Goal: Task Accomplishment & Management: Complete application form

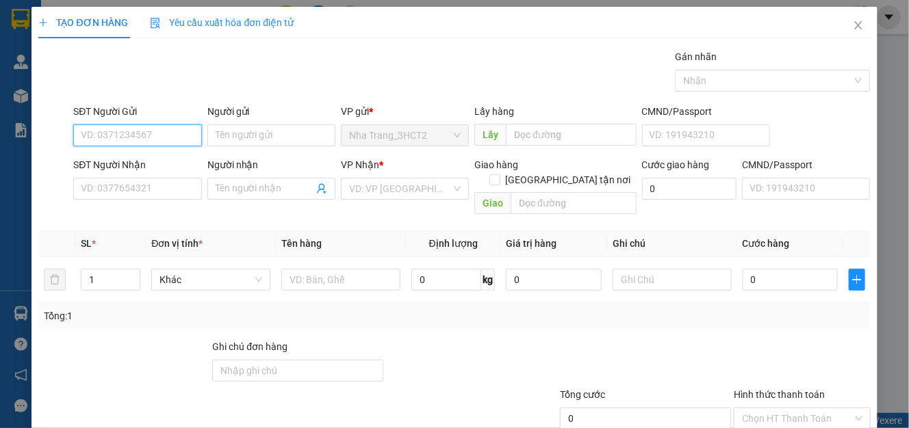
click at [140, 140] on input "SĐT Người Gửi" at bounding box center [137, 136] width 128 height 22
type input "0942694141"
click at [123, 167] on div "0942694141 - DUY" at bounding box center [136, 162] width 110 height 15
type input "DUY"
type input "0909290116"
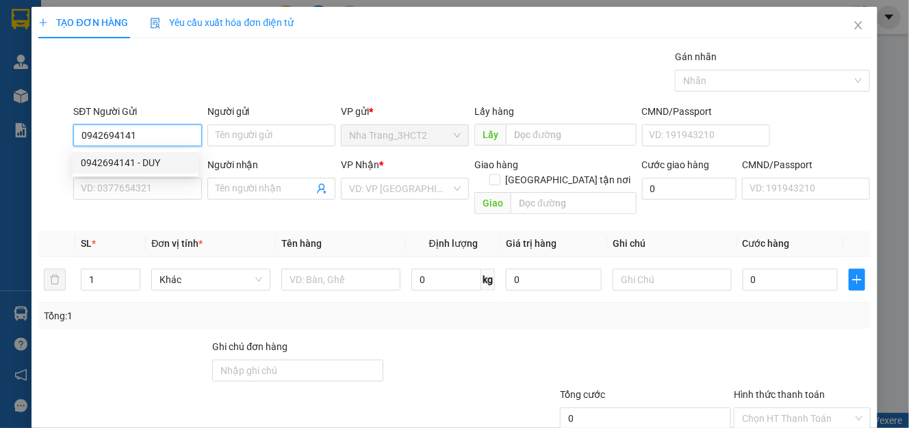
type input "PHÁT"
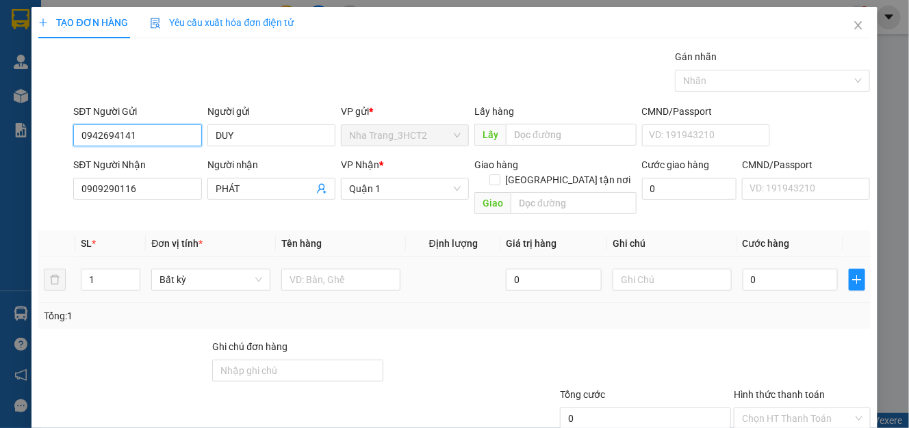
type input "0942694141"
click at [285, 257] on td at bounding box center [341, 280] width 130 height 46
click at [285, 269] on input "text" at bounding box center [340, 280] width 119 height 22
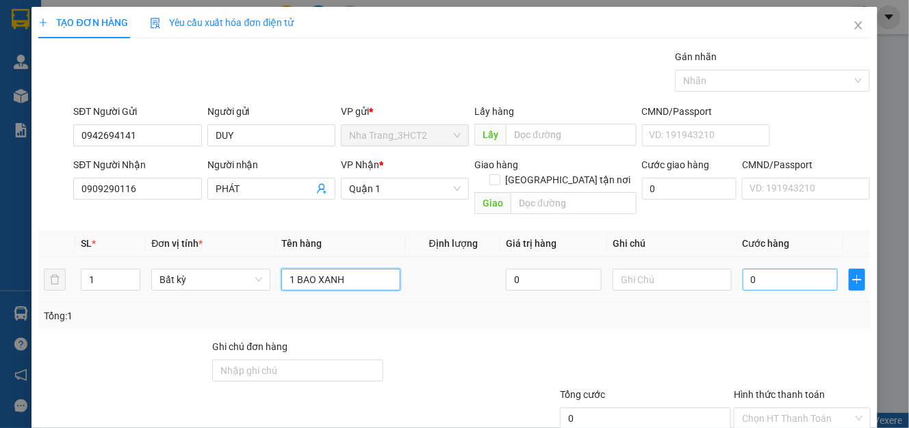
type input "1 BAO XANH"
click at [774, 269] on input "0" at bounding box center [790, 280] width 95 height 22
type input "3"
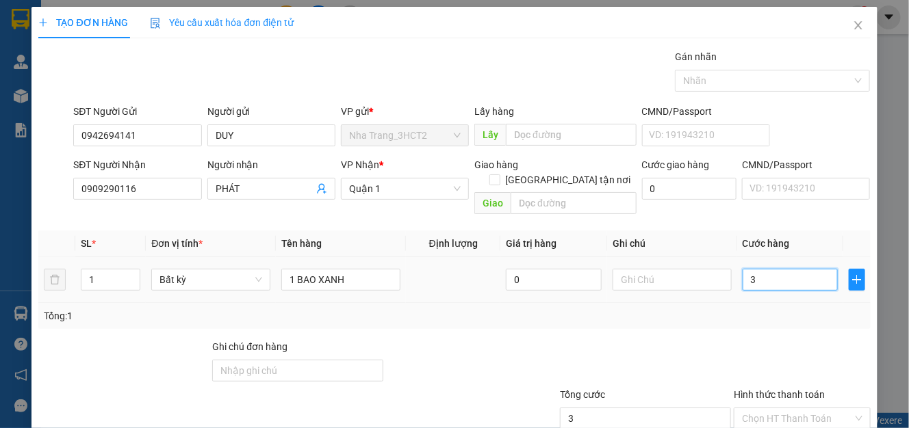
type input "30"
type input "30.000"
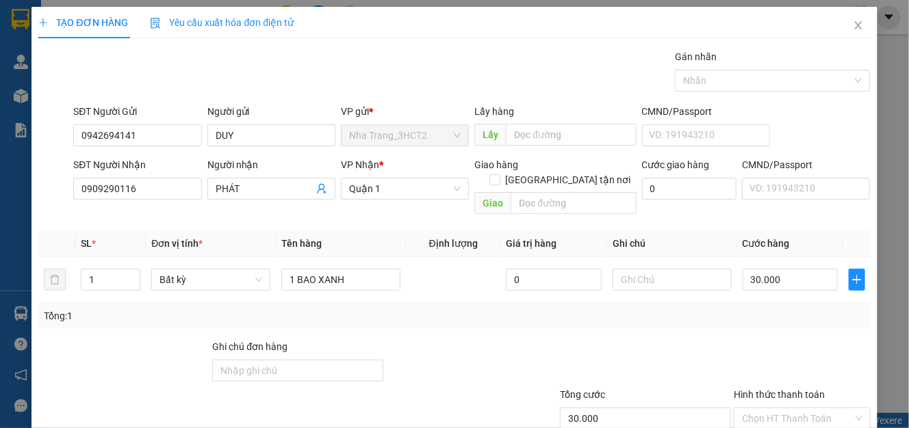
click at [682, 359] on div at bounding box center [646, 363] width 174 height 48
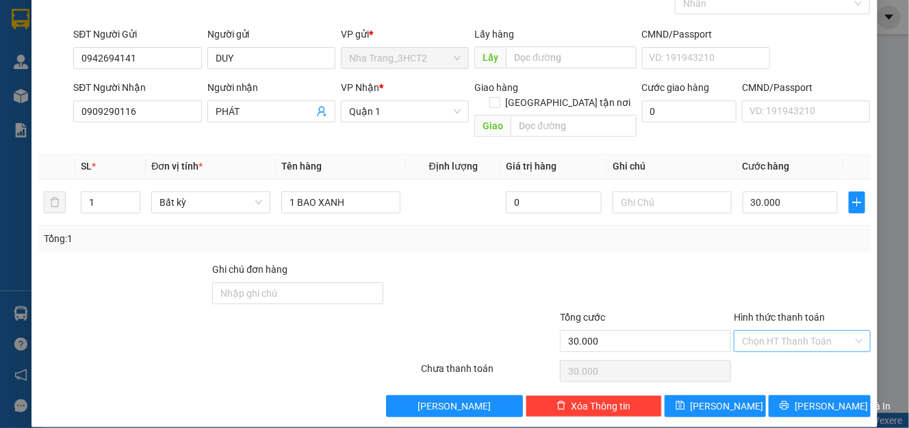
click at [767, 331] on input "Hình thức thanh toán" at bounding box center [797, 341] width 110 height 21
click at [765, 356] on div "Tại văn phòng" at bounding box center [791, 353] width 118 height 15
type input "0"
click at [844, 396] on button "[PERSON_NAME] và In" at bounding box center [819, 407] width 101 height 22
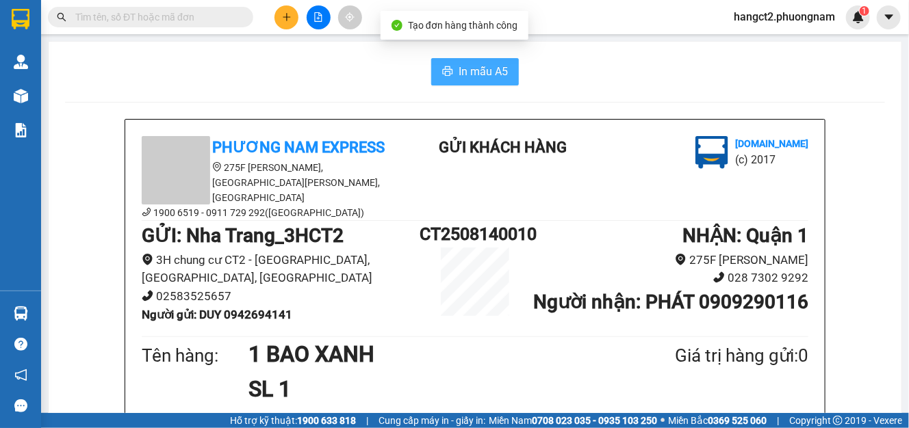
click at [475, 65] on span "In mẫu A5" at bounding box center [483, 71] width 49 height 17
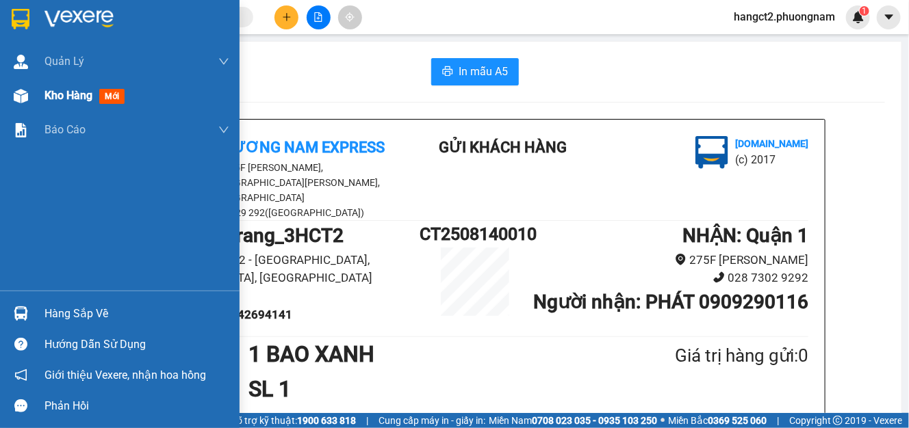
click at [79, 92] on span "Kho hàng" at bounding box center [68, 95] width 48 height 13
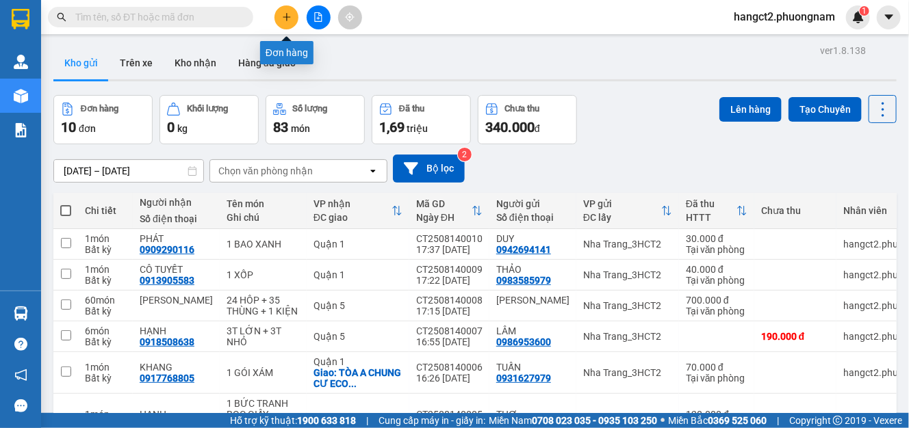
click at [289, 15] on icon "plus" at bounding box center [287, 17] width 10 height 10
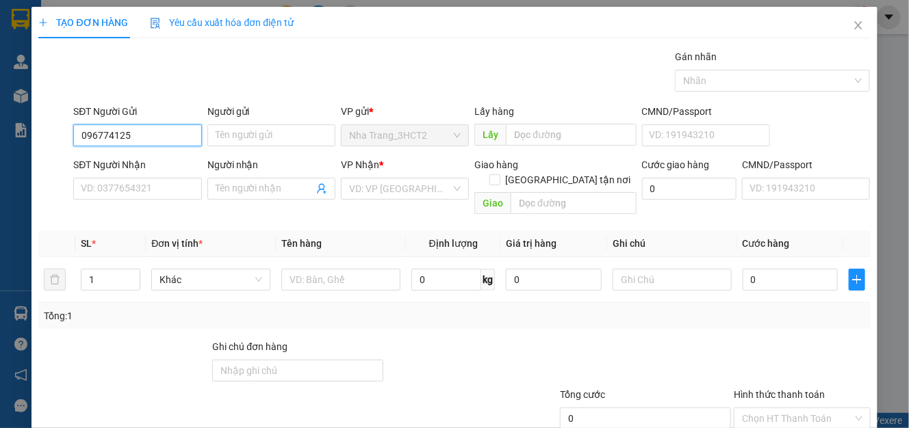
type input "0967741254"
click at [147, 166] on div "0967741254 - TRUNG THOA" at bounding box center [141, 162] width 120 height 15
type input "TRUNG THOA"
type input "0978801327"
type input "LULABY"
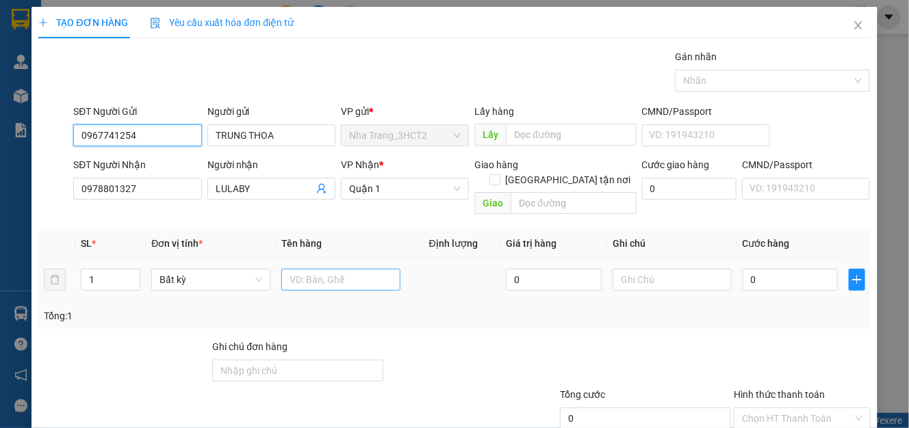
type input "0967741254"
click at [323, 269] on input "text" at bounding box center [340, 280] width 119 height 22
type input "1 BAO XANH"
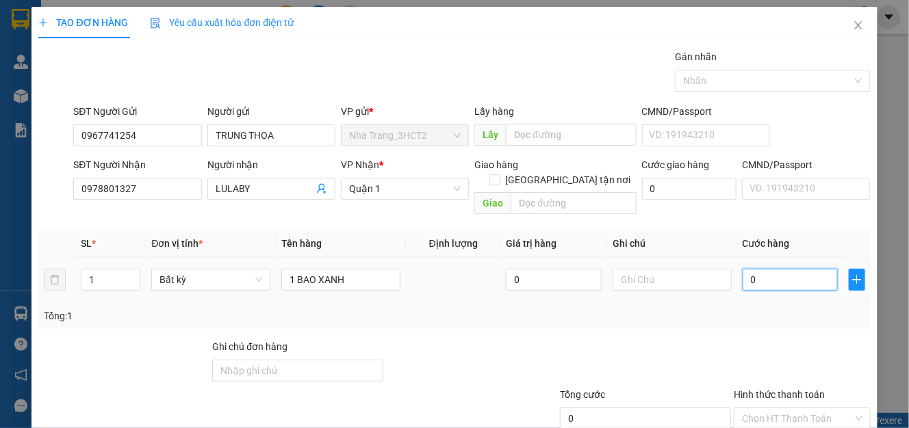
click at [766, 270] on input "0" at bounding box center [790, 280] width 95 height 22
type input "7"
type input "70"
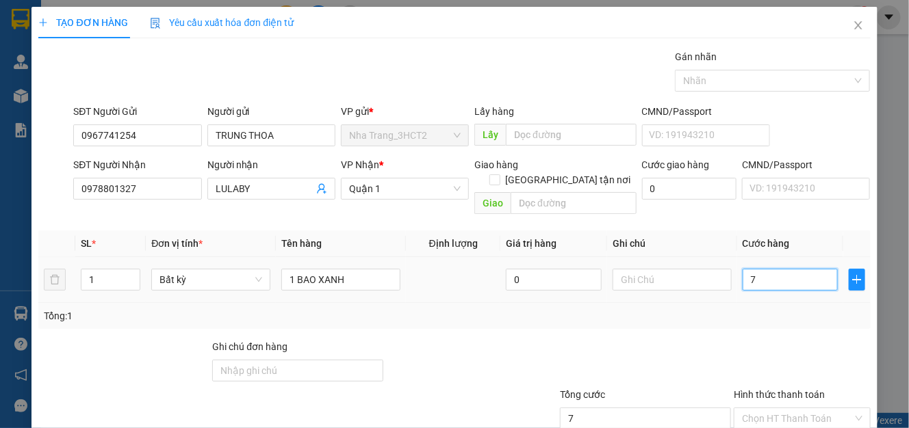
type input "70"
type input "70.000"
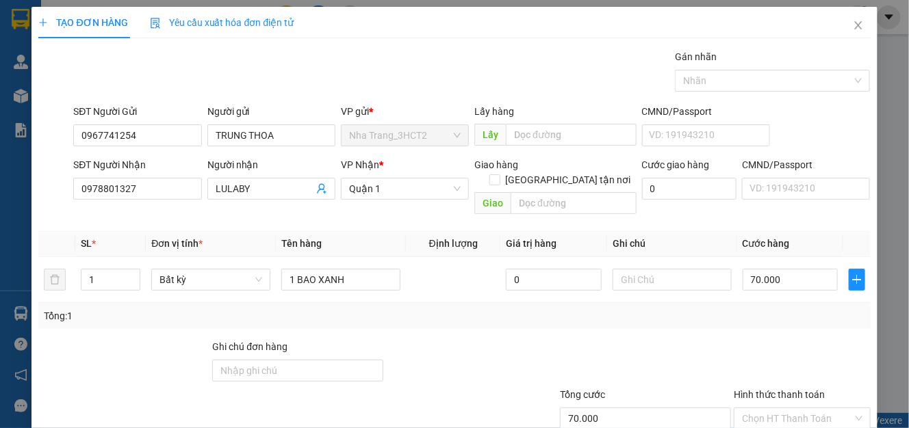
click at [592, 350] on div at bounding box center [646, 363] width 174 height 48
click at [796, 272] on input "70.000" at bounding box center [790, 280] width 95 height 22
type input "8"
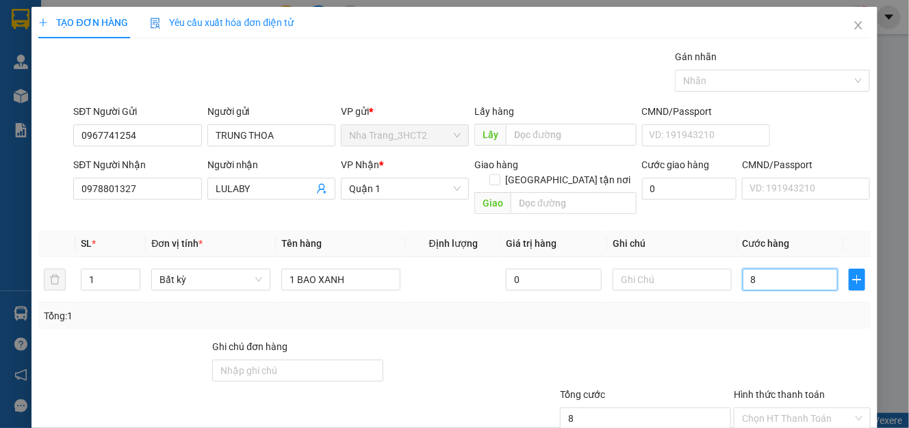
type input "80"
click at [730, 311] on div "Tổng: 1" at bounding box center [454, 316] width 832 height 26
type input "80.000"
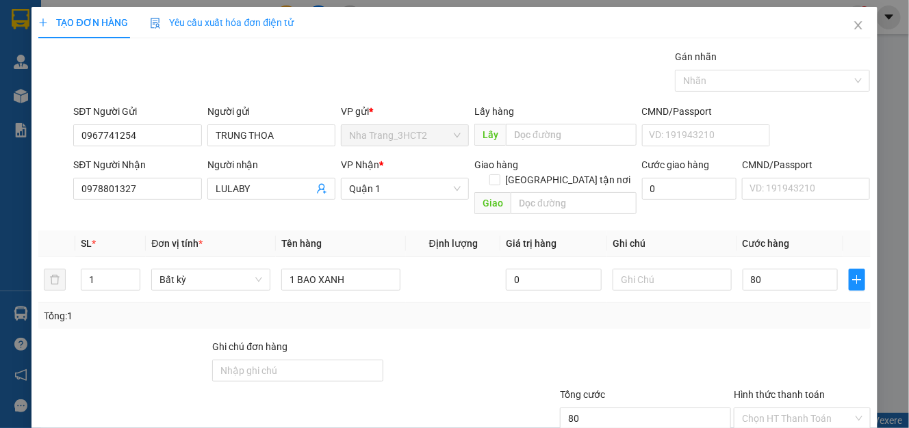
type input "80.000"
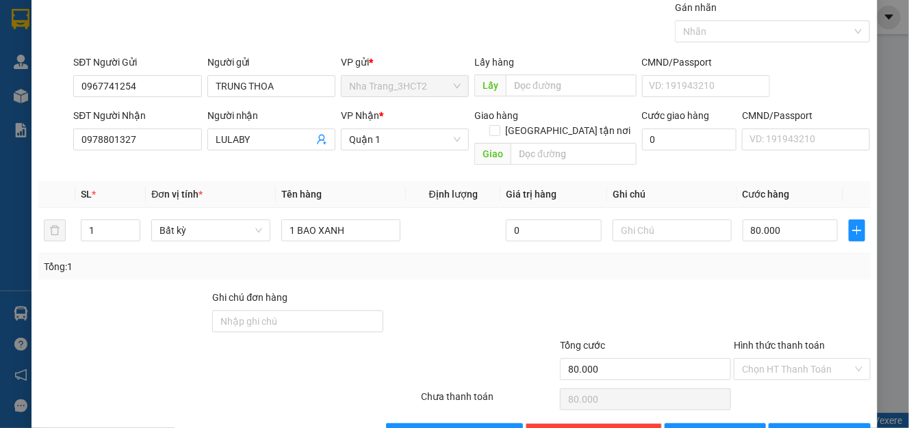
scroll to position [77, 0]
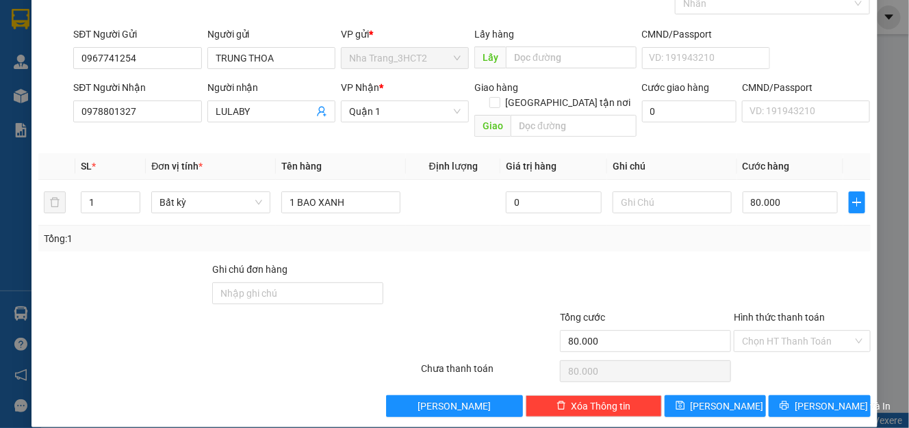
click at [780, 340] on div "Hình thức thanh toán Chọn HT Thanh Toán" at bounding box center [802, 334] width 136 height 48
click at [784, 331] on input "Hình thức thanh toán" at bounding box center [797, 341] width 110 height 21
click at [775, 349] on div "Tại văn phòng" at bounding box center [791, 353] width 118 height 15
type input "0"
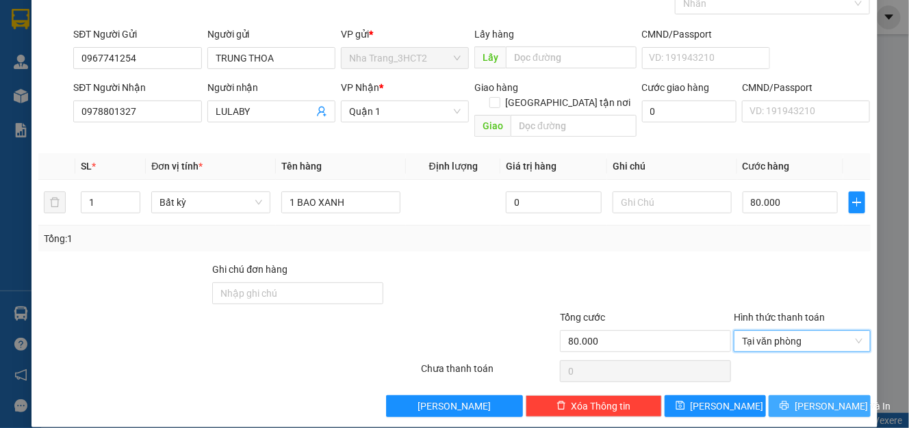
click at [779, 396] on button "[PERSON_NAME] và In" at bounding box center [819, 407] width 101 height 22
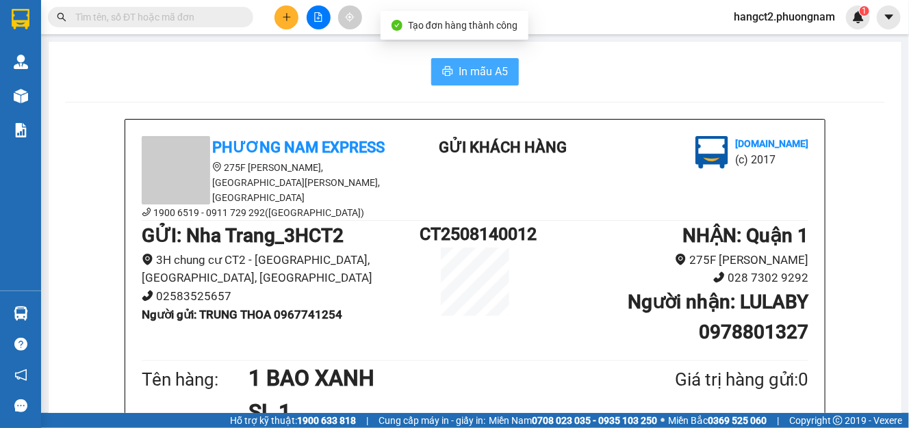
click at [494, 63] on span "In mẫu A5" at bounding box center [483, 71] width 49 height 17
click at [287, 23] on button at bounding box center [286, 17] width 24 height 24
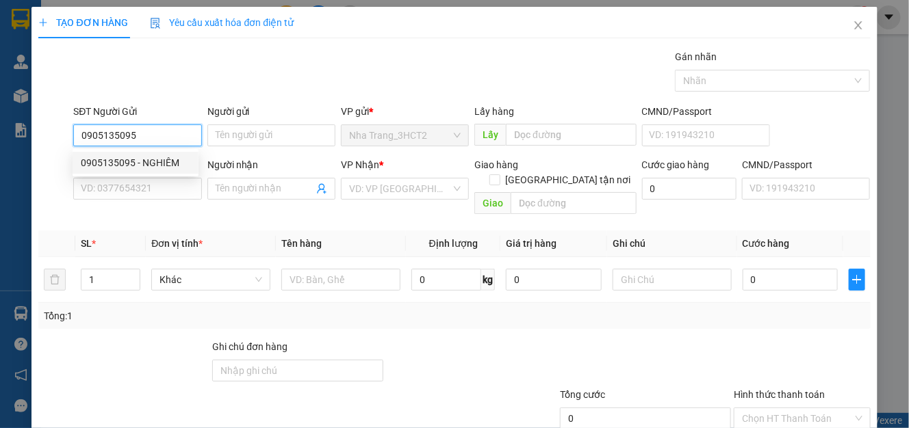
type input "0905135095"
click at [146, 151] on div "0905135095 0905135095 - NGHIÊM" at bounding box center [136, 162] width 126 height 27
click at [166, 133] on input "0905135095" at bounding box center [137, 136] width 128 height 22
click at [157, 160] on div "0905135095 - NGHIÊM" at bounding box center [136, 162] width 110 height 15
type input "NGHIÊM"
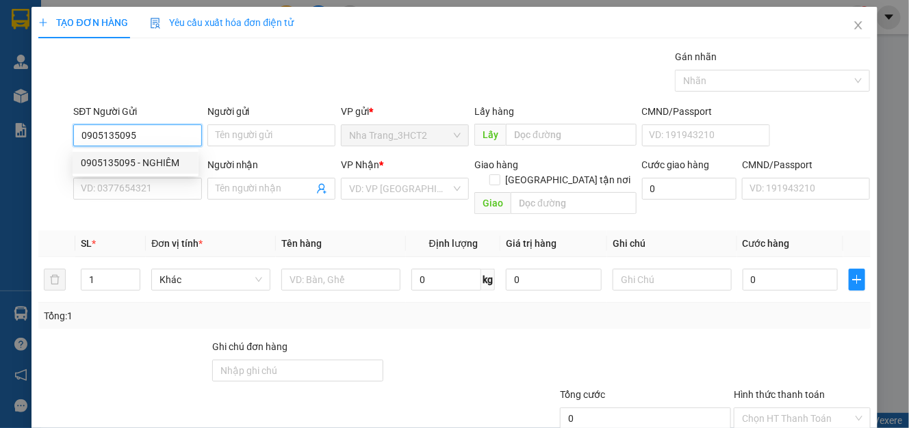
type input "0963940376"
type input "MINH"
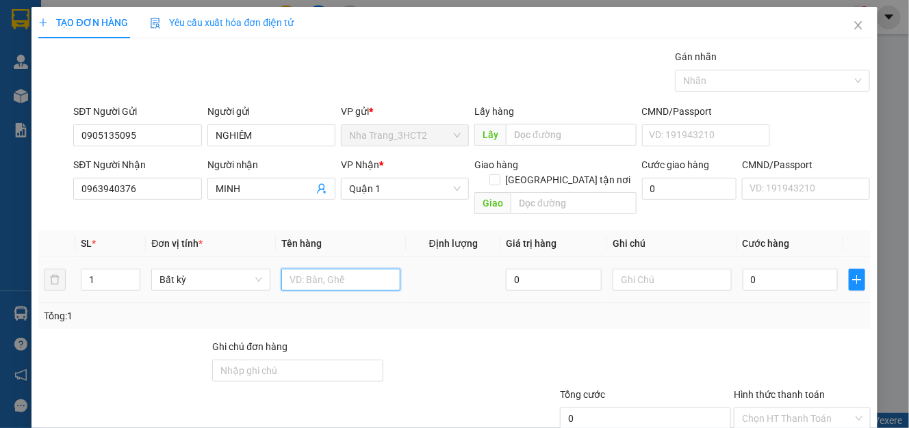
click at [326, 269] on input "text" at bounding box center [340, 280] width 119 height 22
type input "1 BỊCH TG"
click at [785, 269] on input "0" at bounding box center [790, 280] width 95 height 22
type input "3"
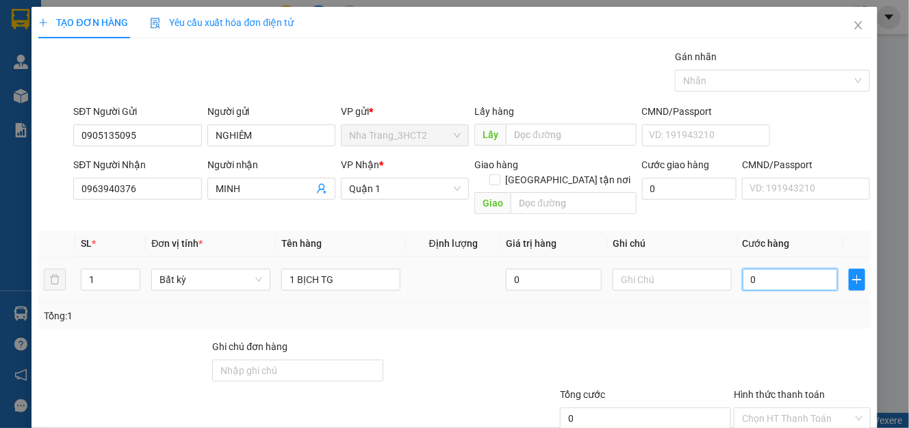
type input "3"
type input "30"
type input "30.000"
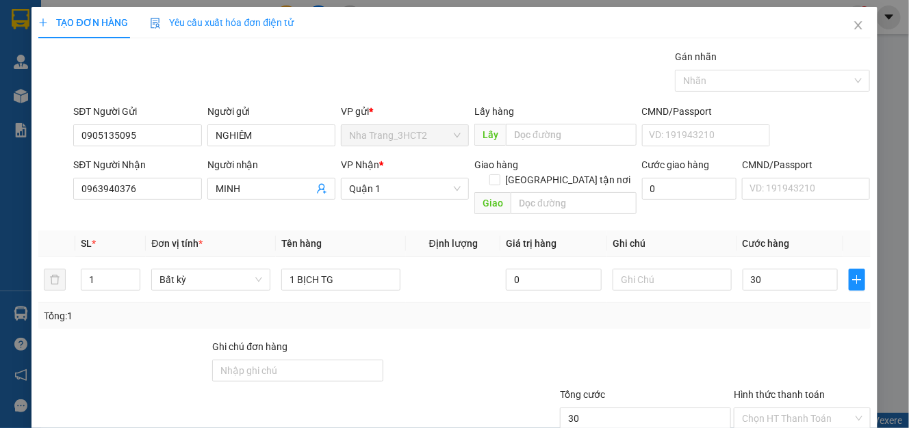
type input "30.000"
click at [769, 309] on div "Tổng: 1" at bounding box center [454, 316] width 821 height 15
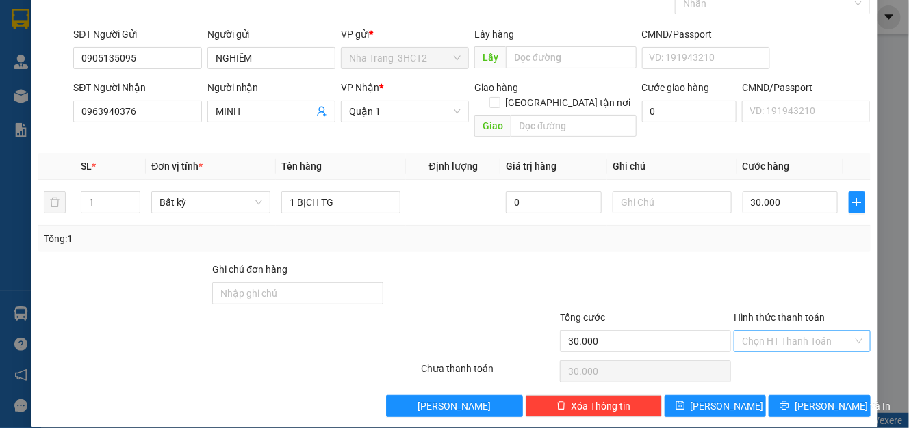
click at [770, 331] on input "Hình thức thanh toán" at bounding box center [797, 341] width 110 height 21
click at [764, 344] on div "Tại văn phòng" at bounding box center [790, 353] width 134 height 22
type input "0"
click at [771, 396] on button "[PERSON_NAME] và In" at bounding box center [819, 407] width 101 height 22
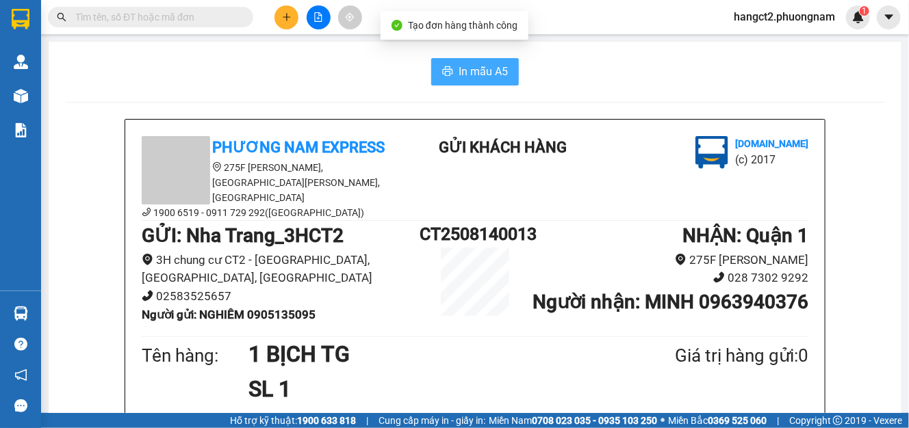
click at [485, 67] on span "In mẫu A5" at bounding box center [483, 71] width 49 height 17
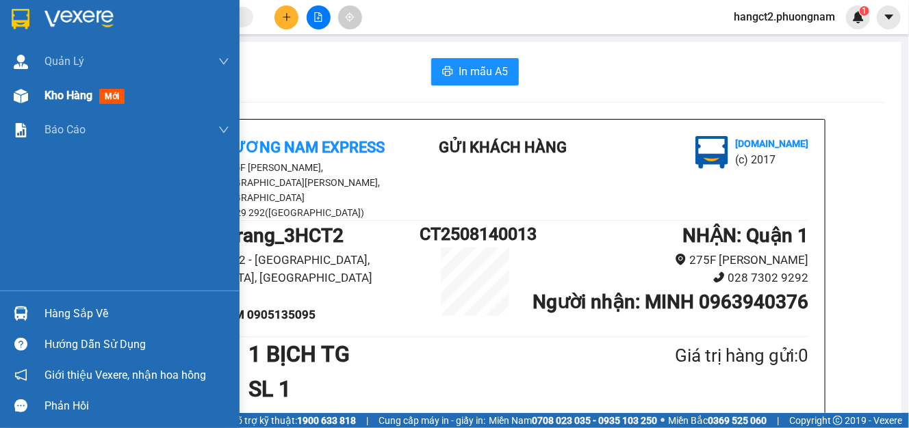
click at [79, 104] on div "Kho hàng mới" at bounding box center [136, 96] width 185 height 34
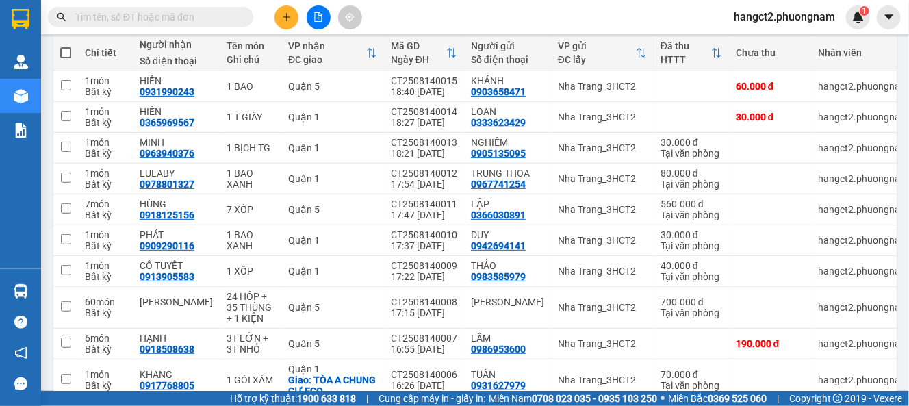
scroll to position [182, 0]
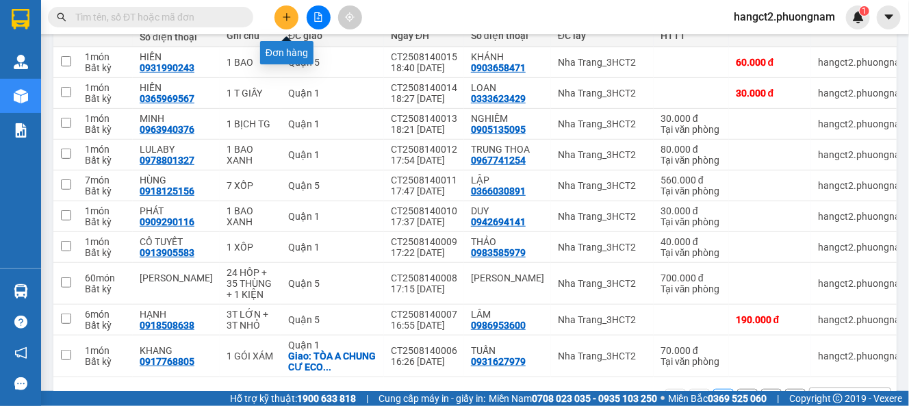
click at [294, 21] on button at bounding box center [286, 17] width 24 height 24
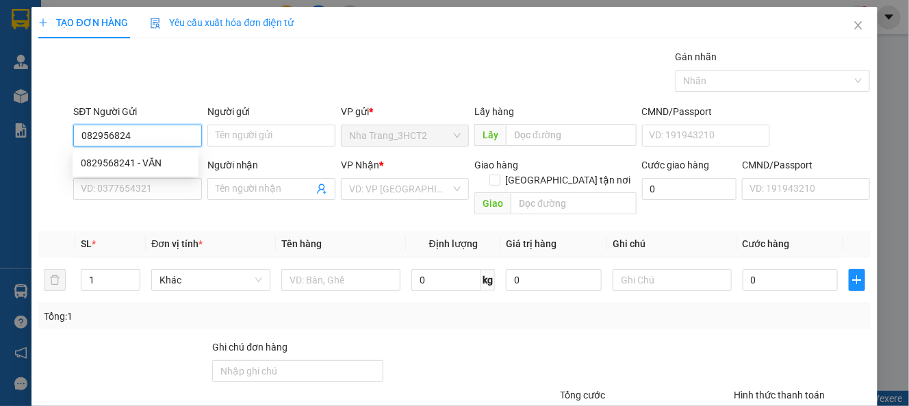
type input "0829568241"
click at [126, 164] on div "0829568241 - VĂN" at bounding box center [136, 162] width 110 height 15
type input "VĂN"
type input "0973195257"
type input "DUNG"
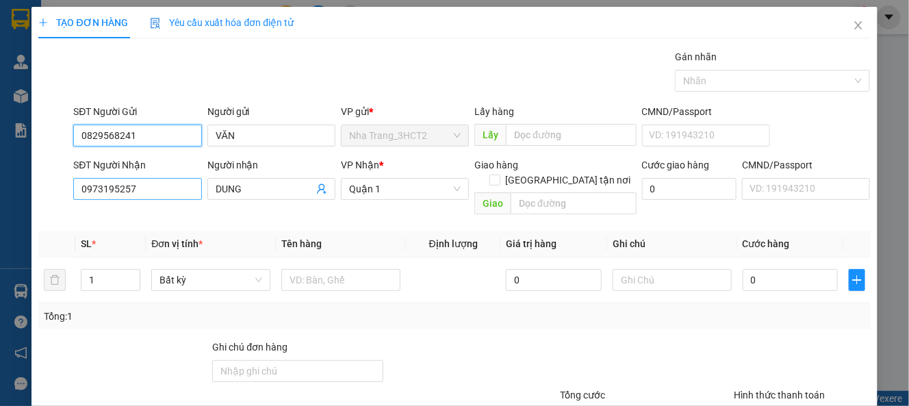
type input "0829568241"
click at [152, 193] on input "0973195257" at bounding box center [137, 189] width 128 height 22
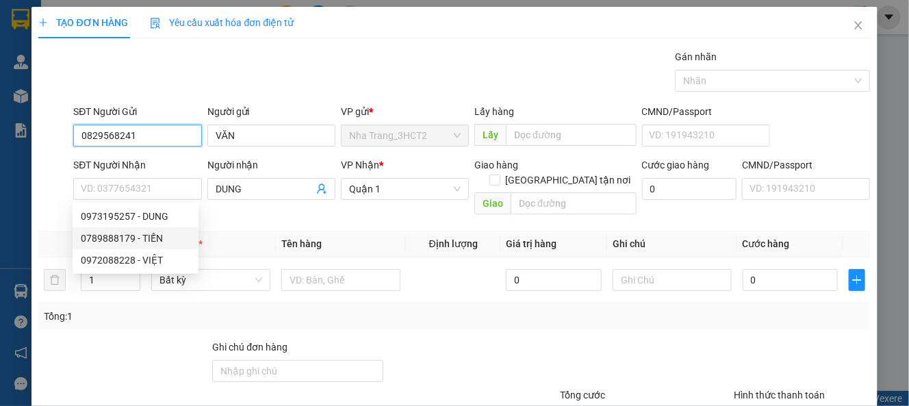
click at [172, 134] on input "0829568241" at bounding box center [137, 136] width 128 height 22
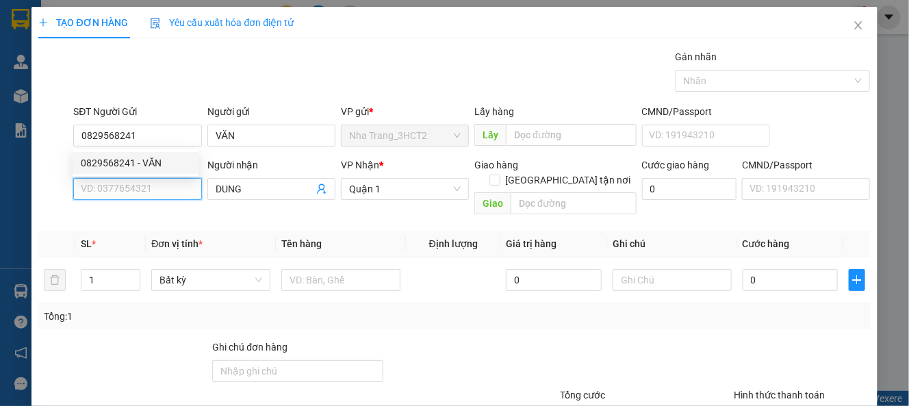
click at [99, 190] on input "SĐT Người Nhận" at bounding box center [137, 189] width 128 height 22
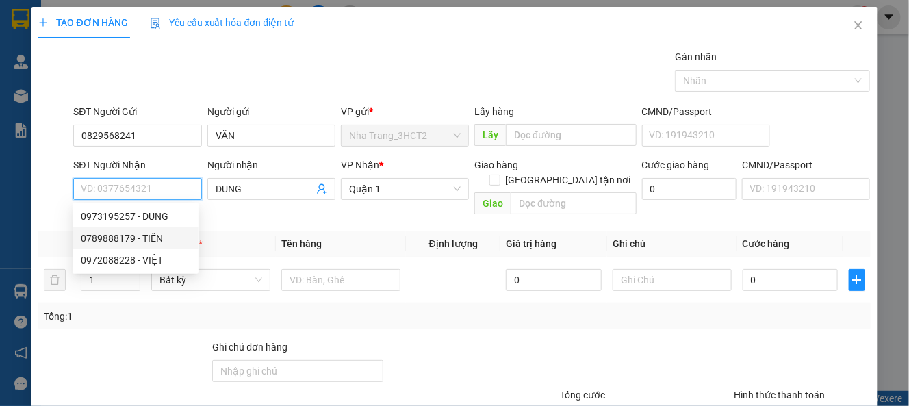
paste input "0829568241"
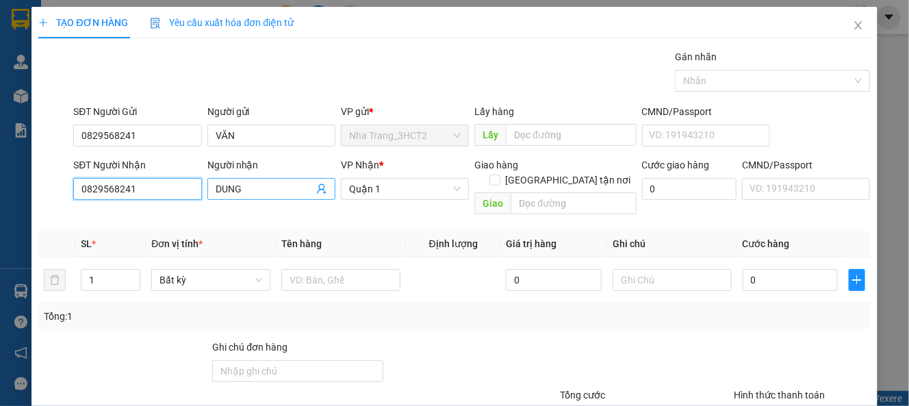
type input "0829568241"
click at [291, 194] on input "DUNG" at bounding box center [265, 188] width 98 height 15
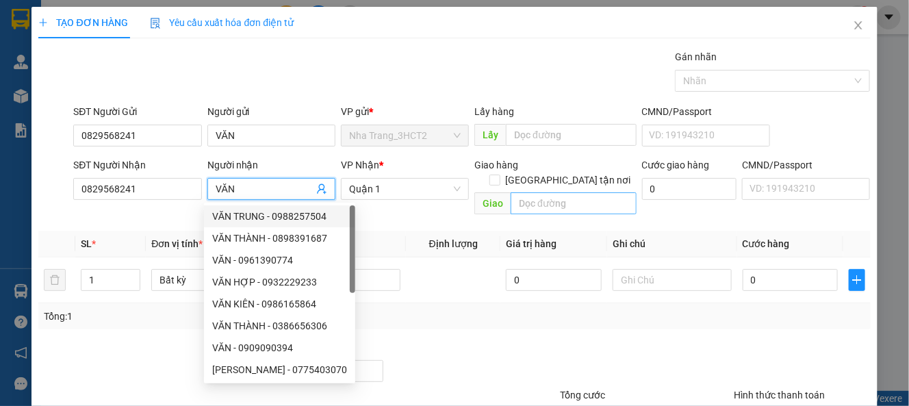
type input "VĂN"
click at [571, 192] on input "text" at bounding box center [573, 203] width 125 height 22
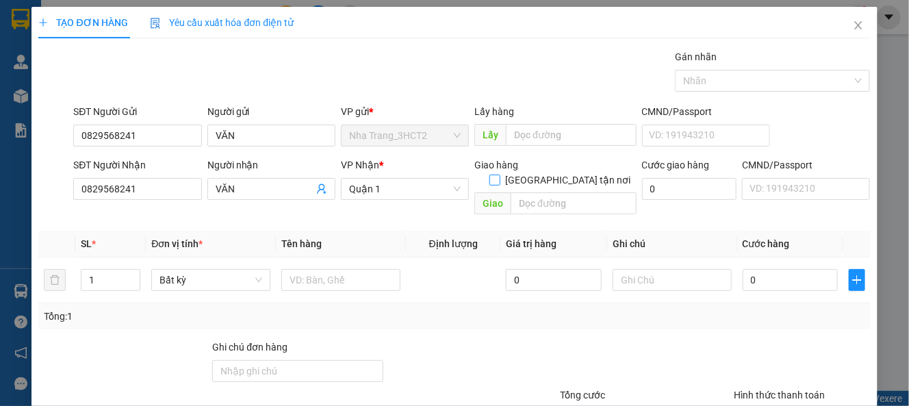
click at [499, 175] on input "[GEOGRAPHIC_DATA] tận nơi" at bounding box center [494, 180] width 10 height 10
checkbox input "true"
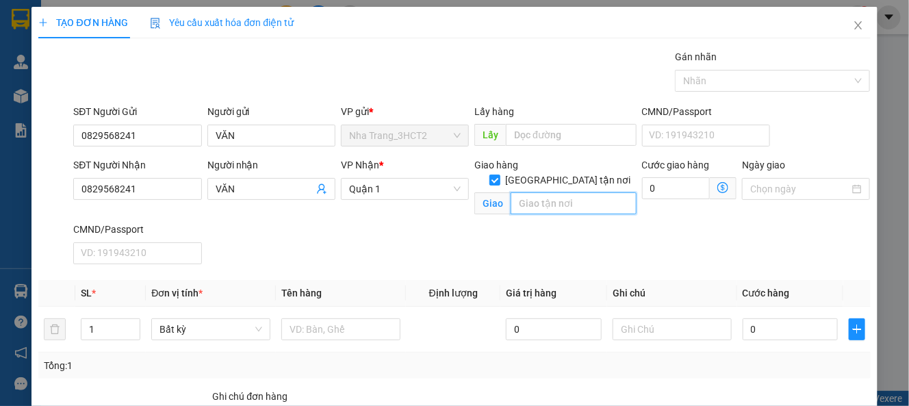
click at [552, 192] on input "text" at bounding box center [573, 203] width 125 height 22
type input "S"
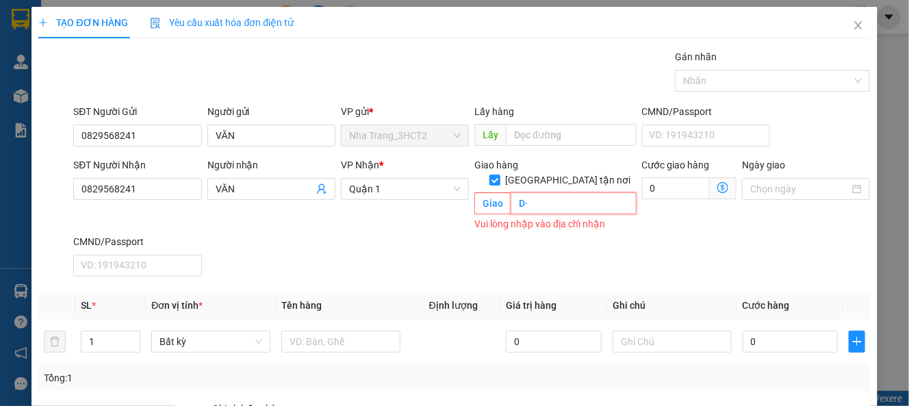
type input "D"
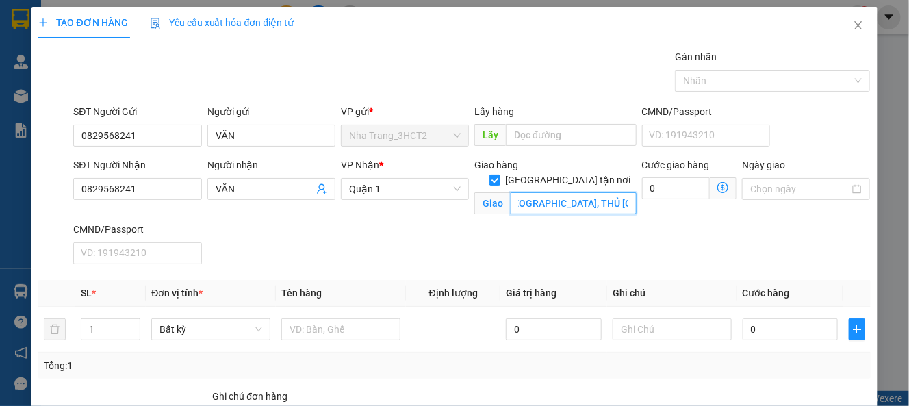
scroll to position [0, 90]
click at [717, 192] on icon "dollar-circle" at bounding box center [722, 187] width 11 height 11
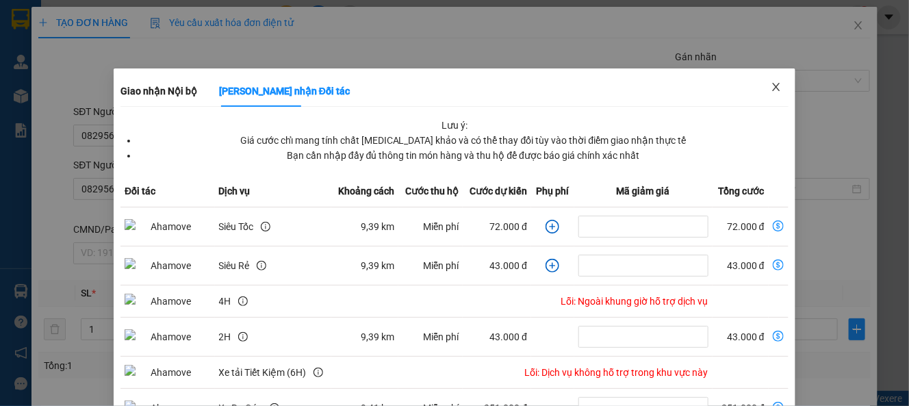
click at [778, 83] on span "Close" at bounding box center [776, 87] width 38 height 38
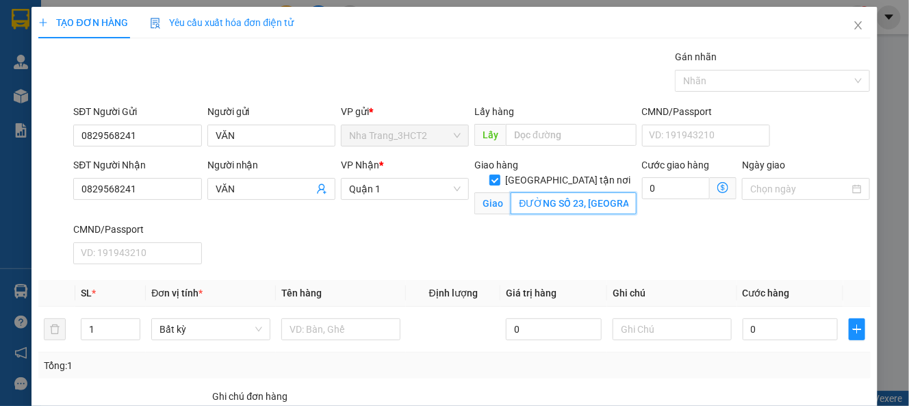
click at [595, 192] on input "ĐƯỜNG SỐ 23, [GEOGRAPHIC_DATA], THỦ [GEOGRAPHIC_DATA]" at bounding box center [573, 203] width 125 height 22
click at [585, 192] on input "ĐƯỜNG SỐ 23, [GEOGRAPHIC_DATA], THỦ [GEOGRAPHIC_DATA]" at bounding box center [573, 203] width 125 height 22
type input "ĐƯỜNG SỐ 23, HIỆP BÌNH CHÁNH, THỦ [GEOGRAPHIC_DATA] (GTN 170)"
click at [658, 177] on input "0" at bounding box center [676, 188] width 68 height 22
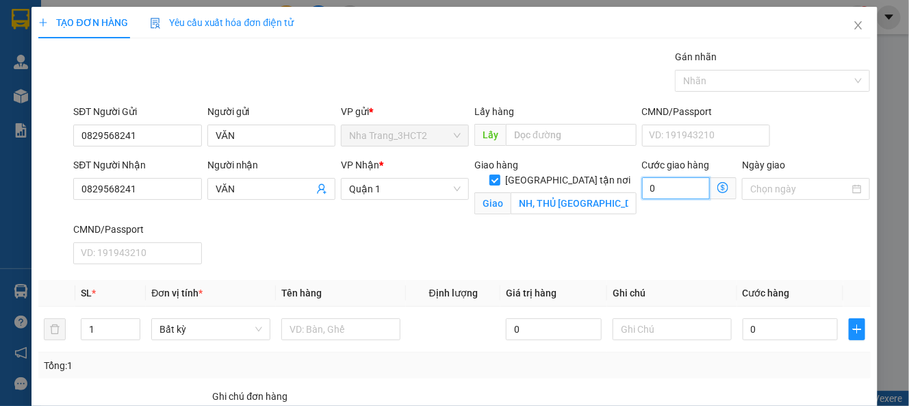
scroll to position [0, 0]
type input "1"
type input "17"
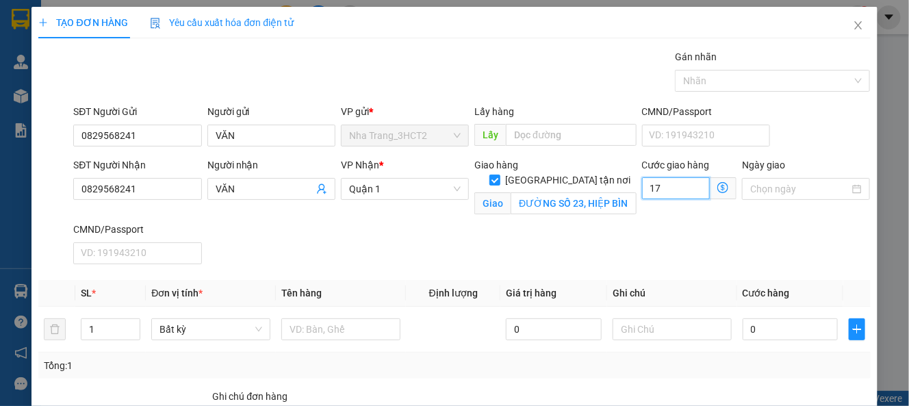
type input "17"
type input "170"
type input "170.000"
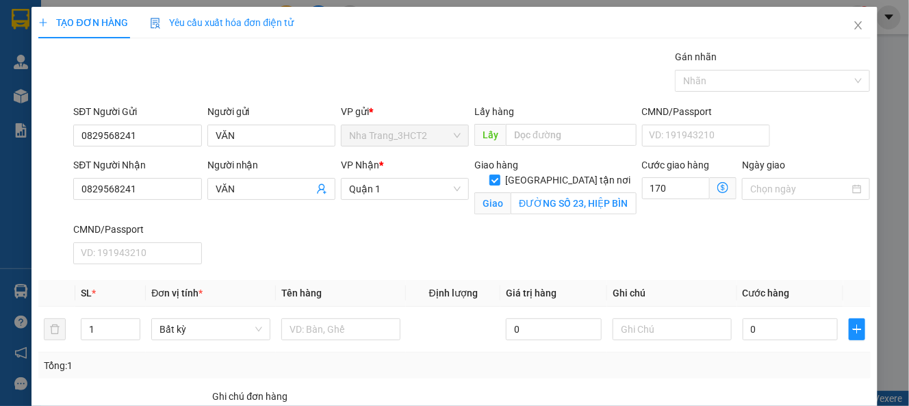
type input "170.000"
click at [414, 54] on div "Gói vận chuyển * Tiêu chuẩn Gán nhãn Nhãn" at bounding box center [471, 73] width 802 height 48
type input "2"
click at [131, 324] on icon "up" at bounding box center [133, 326] width 5 height 5
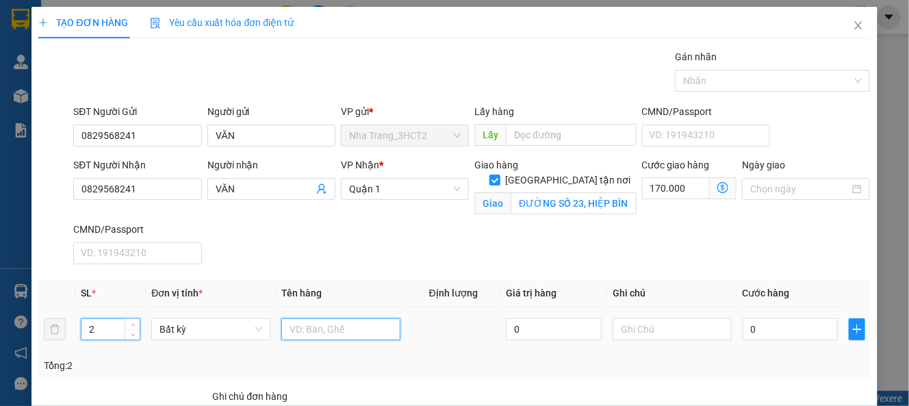
click at [294, 331] on input "text" at bounding box center [340, 329] width 119 height 22
type input "1"
type input "2 KIỆN SẮT"
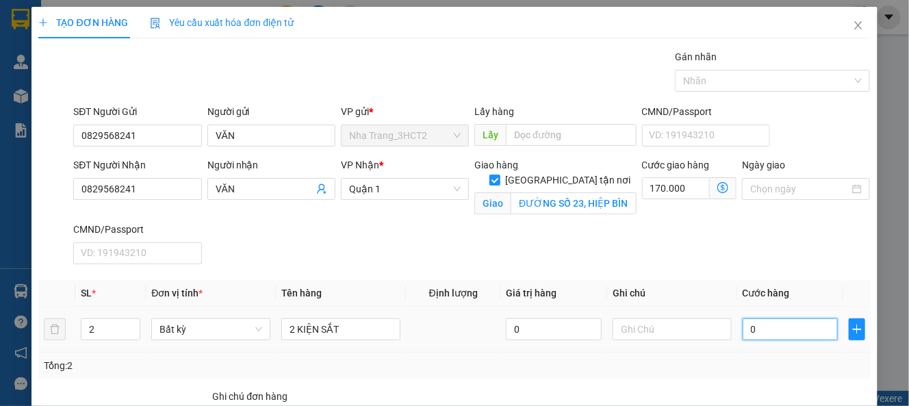
click at [801, 331] on input "0" at bounding box center [790, 329] width 95 height 22
type input "2"
type input "170.002"
type input "20"
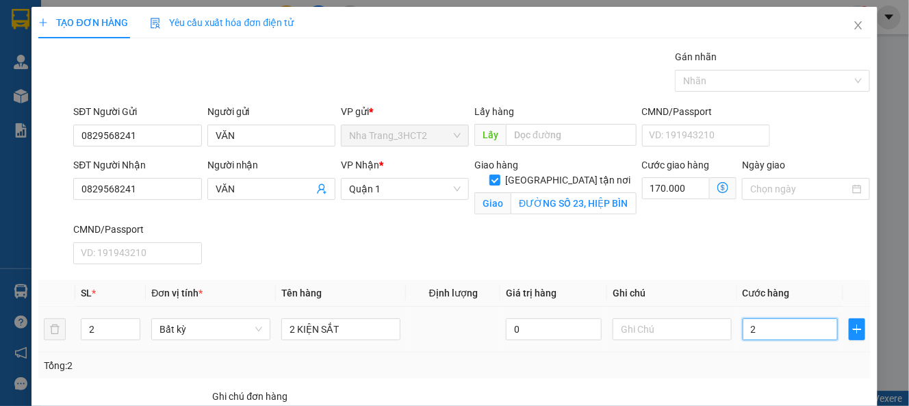
type input "170.020"
type input "200"
type input "170.200"
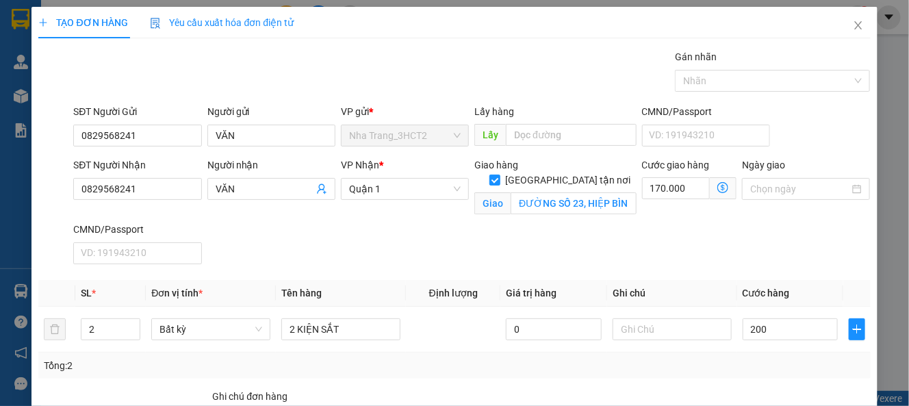
type input "200.000"
type input "370.000"
click at [719, 267] on div "SĐT Người Nhận 0829568241 Người nhận VĂN VP Nhận * Quận 1 Giao hàng [GEOGRAPHIC…" at bounding box center [471, 213] width 802 height 112
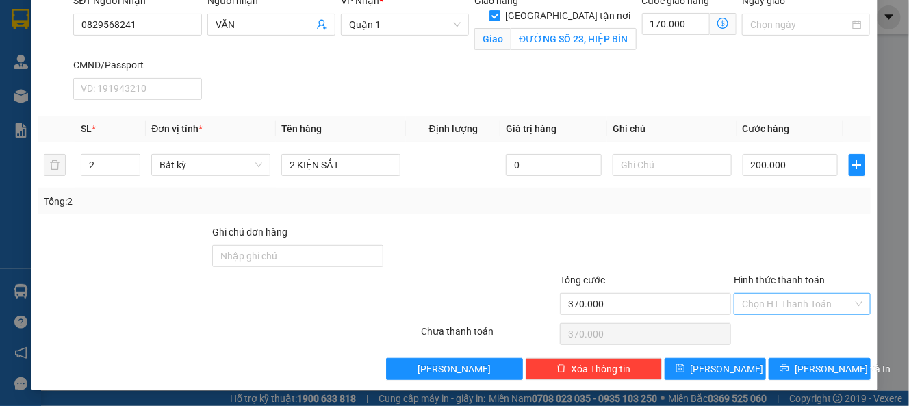
click at [797, 303] on input "Hình thức thanh toán" at bounding box center [797, 304] width 110 height 21
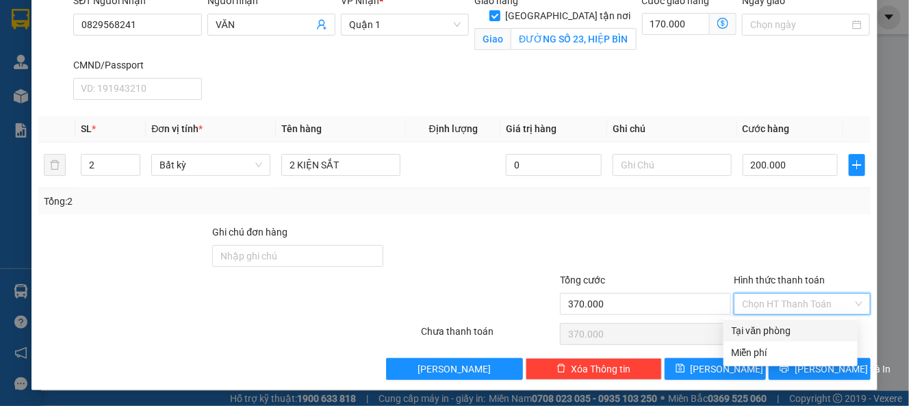
click at [774, 333] on div "Tại văn phòng" at bounding box center [791, 330] width 118 height 15
type input "0"
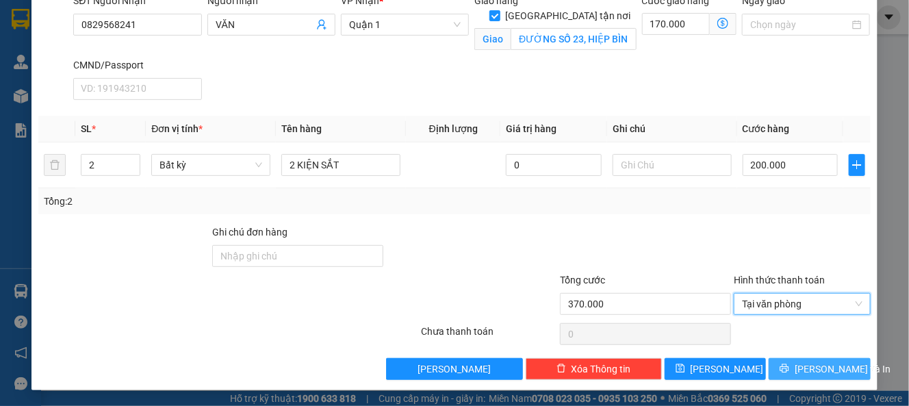
click at [797, 369] on span "[PERSON_NAME] và In" at bounding box center [843, 368] width 96 height 15
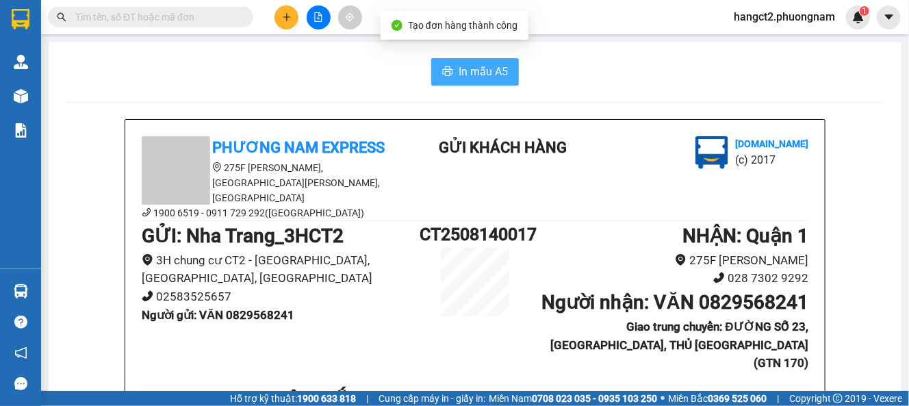
click at [470, 76] on span "In mẫu A5" at bounding box center [483, 71] width 49 height 17
